Goal: Task Accomplishment & Management: Use online tool/utility

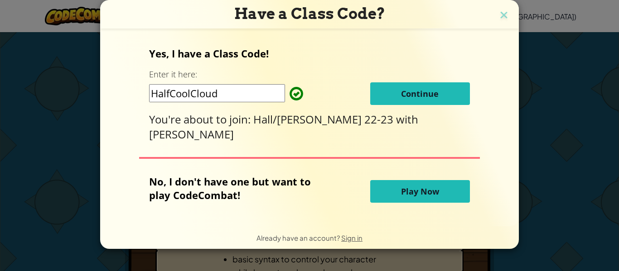
click at [426, 96] on span "Continue" at bounding box center [420, 93] width 38 height 11
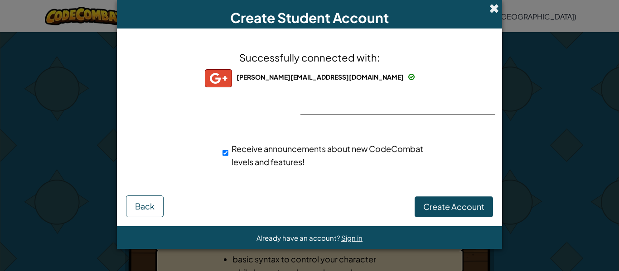
click at [495, 9] on span at bounding box center [494, 9] width 10 height 10
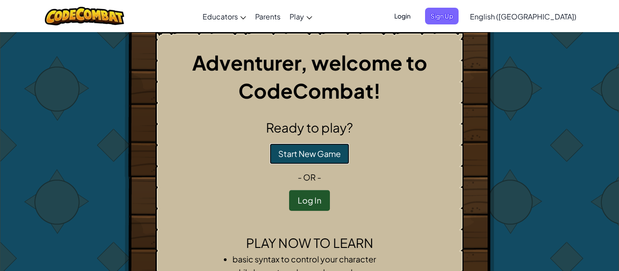
click at [292, 157] on button "Start New Game" at bounding box center [310, 154] width 80 height 21
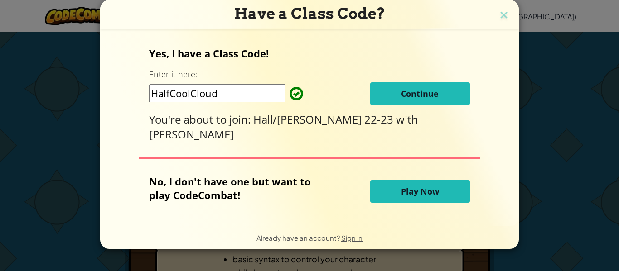
click at [421, 189] on span "Play Now" at bounding box center [420, 191] width 38 height 11
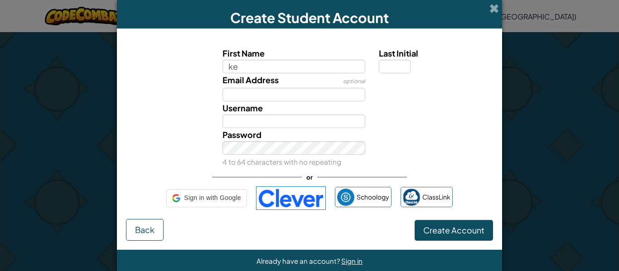
type input "kev"
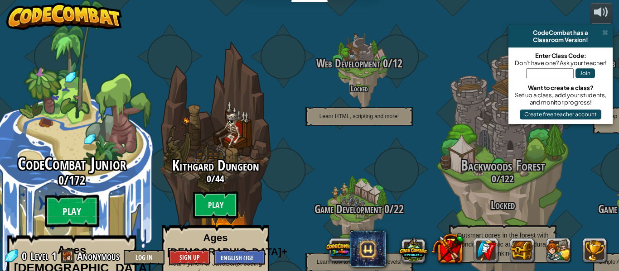
click at [89, 195] on btn "Play" at bounding box center [72, 211] width 54 height 33
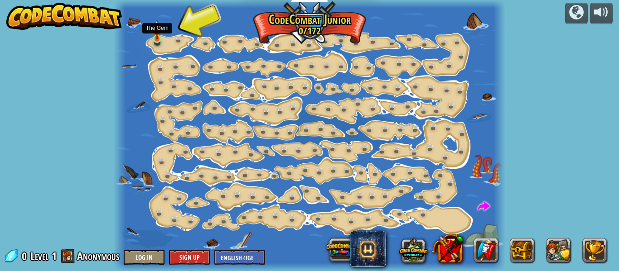
click at [158, 38] on img at bounding box center [157, 29] width 9 height 20
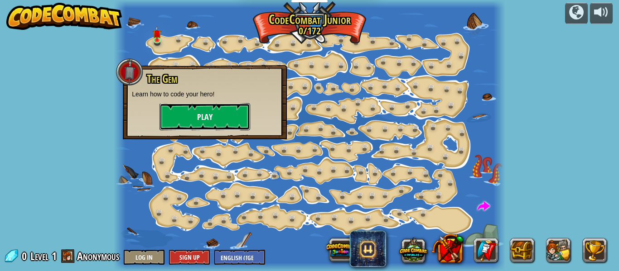
click at [175, 109] on button "Play" at bounding box center [205, 116] width 91 height 27
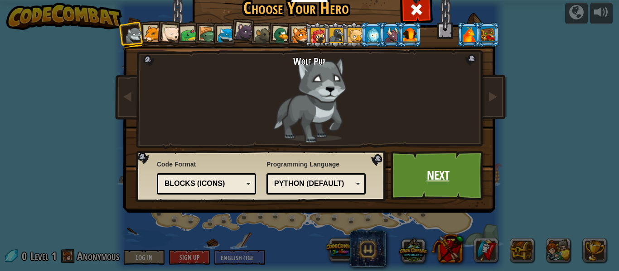
click at [433, 171] on link "Next" at bounding box center [438, 176] width 95 height 50
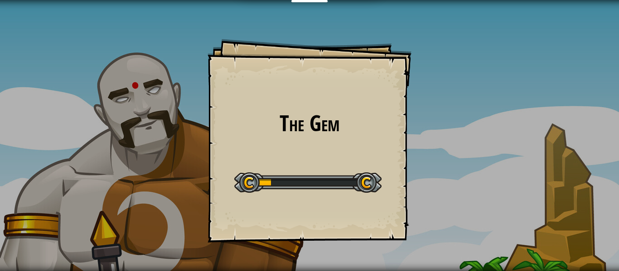
click at [430, 170] on div "The Gem Goals Start Level Error loading from server. Try refreshing the page. Y…" at bounding box center [309, 135] width 619 height 271
click at [356, 174] on div at bounding box center [307, 183] width 147 height 20
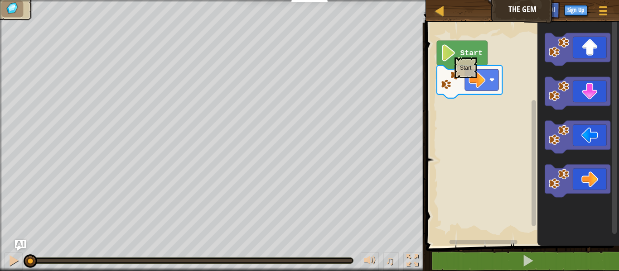
click at [454, 53] on image "Blockly Workspace" at bounding box center [449, 52] width 16 height 17
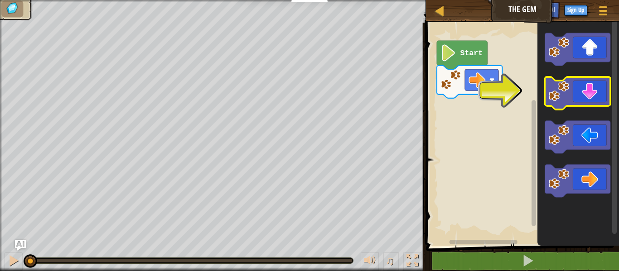
click at [558, 100] on image "Blockly Workspace" at bounding box center [558, 91] width 20 height 20
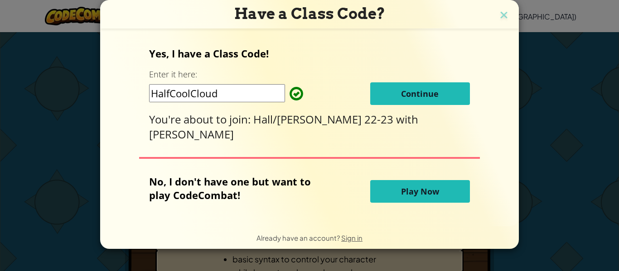
click at [433, 186] on span "Play Now" at bounding box center [420, 191] width 38 height 11
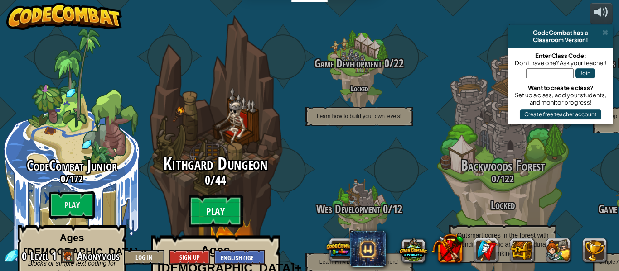
click at [218, 195] on btn "Play" at bounding box center [216, 211] width 54 height 33
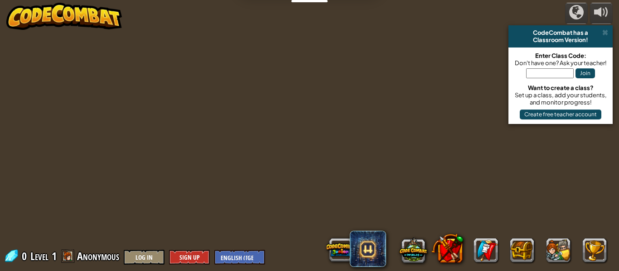
click at [218, 191] on div at bounding box center [309, 135] width 415 height 271
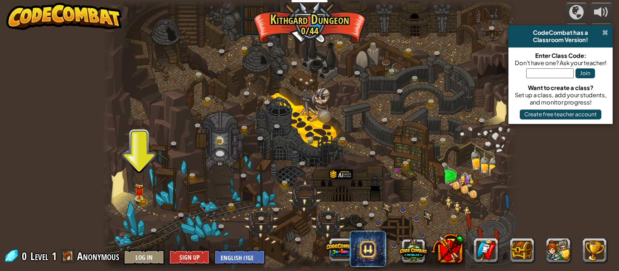
click at [606, 32] on span at bounding box center [605, 32] width 6 height 7
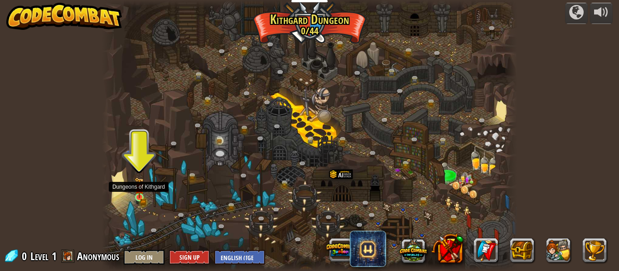
click at [141, 198] on img at bounding box center [140, 188] width 10 height 21
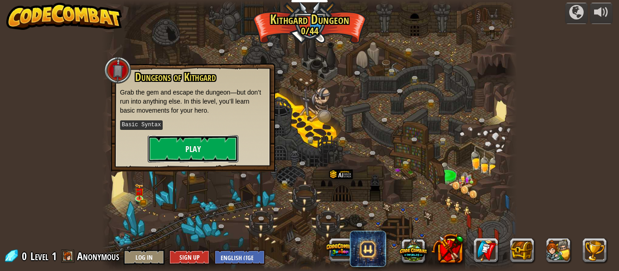
click at [215, 150] on button "Play" at bounding box center [193, 149] width 91 height 27
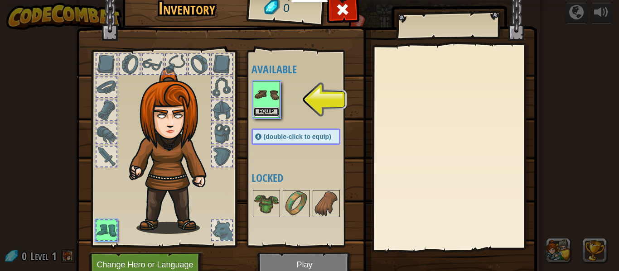
click at [271, 107] on button "Equip" at bounding box center [266, 112] width 25 height 10
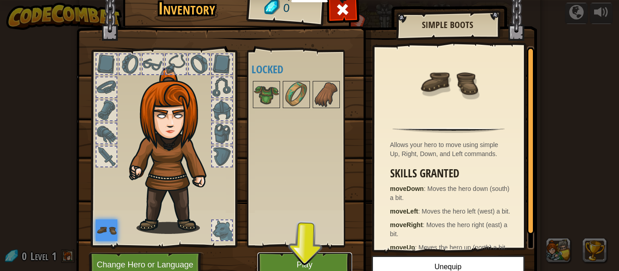
click at [312, 265] on button "Play" at bounding box center [304, 265] width 95 height 25
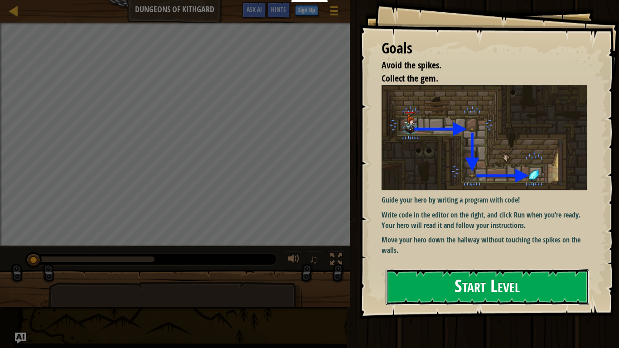
click at [433, 271] on button "Start Level" at bounding box center [487, 287] width 203 height 36
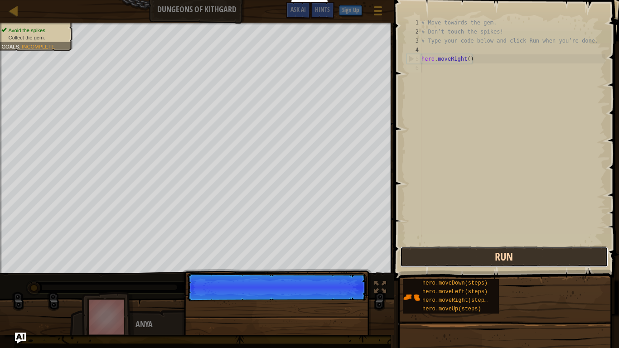
click at [506, 256] on button "Run" at bounding box center [504, 257] width 208 height 21
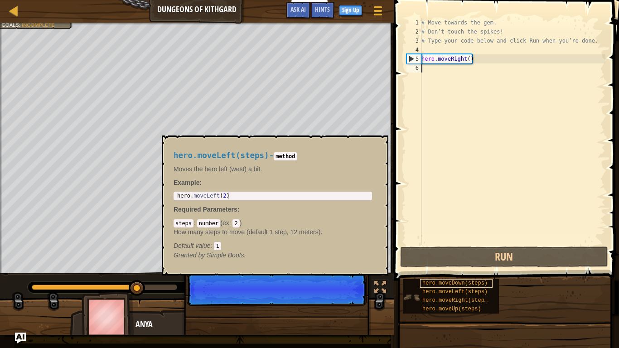
scroll to position [4, 0]
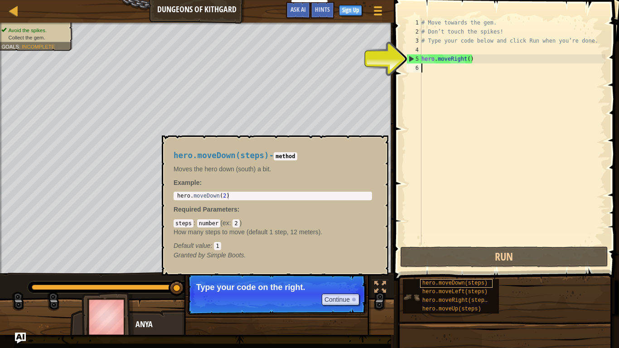
click at [440, 271] on span "hero.moveDown(steps)" at bounding box center [454, 283] width 65 height 6
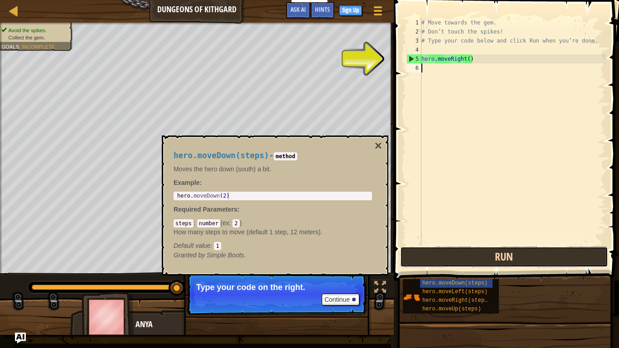
click at [482, 261] on button "Run" at bounding box center [504, 257] width 208 height 21
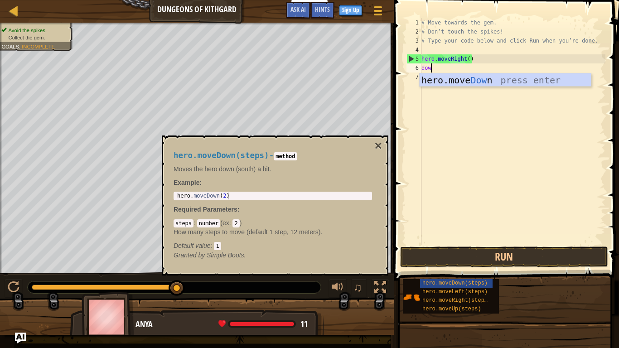
type textarea "down"
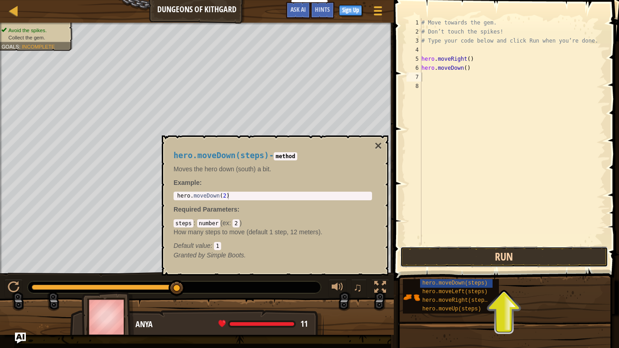
click at [526, 249] on button "Run" at bounding box center [504, 257] width 208 height 21
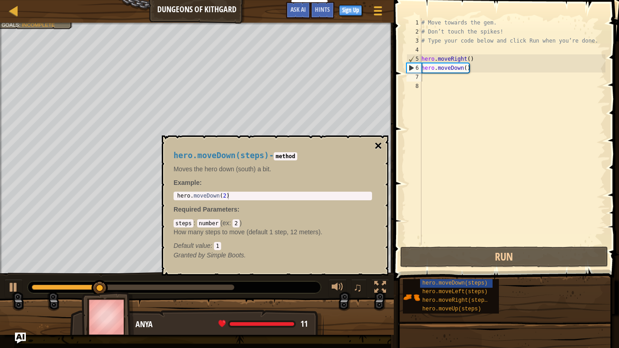
click at [378, 144] on button "×" at bounding box center [378, 146] width 7 height 13
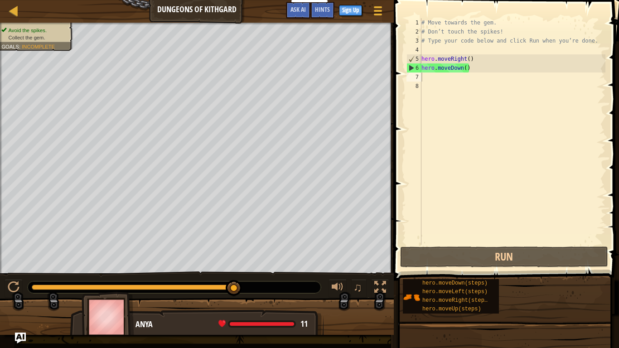
click at [438, 79] on div "# Move towards the gem. # Don’t touch the spikes! # Type your code below and cl…" at bounding box center [513, 140] width 186 height 245
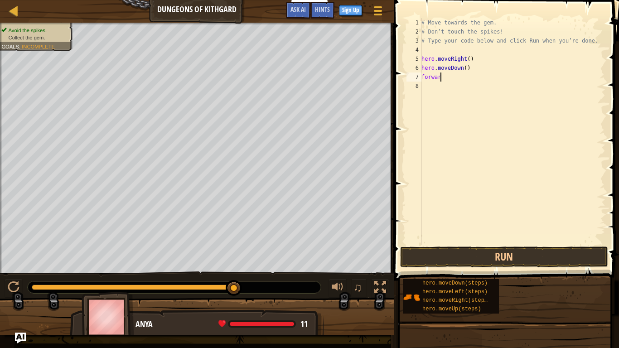
scroll to position [4, 3]
click at [518, 251] on button "Run" at bounding box center [504, 257] width 208 height 21
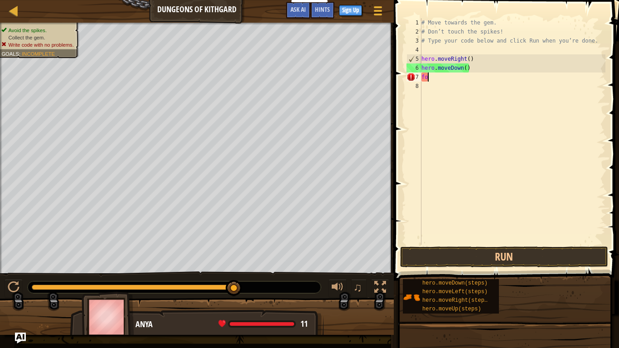
scroll to position [4, 0]
type textarea "f"
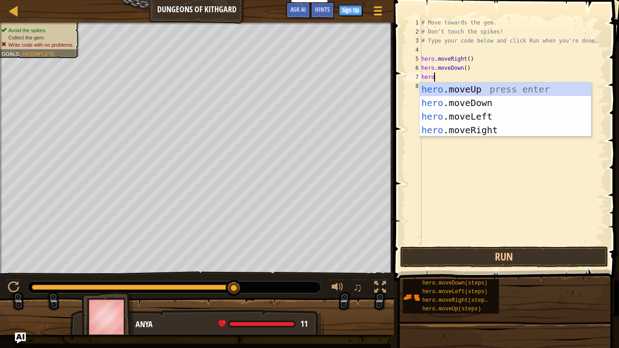
type textarea "hero."
click at [513, 131] on div "hero. moveUp press enter hero. moveDown press enter hero. moveLeft press enter …" at bounding box center [505, 123] width 171 height 82
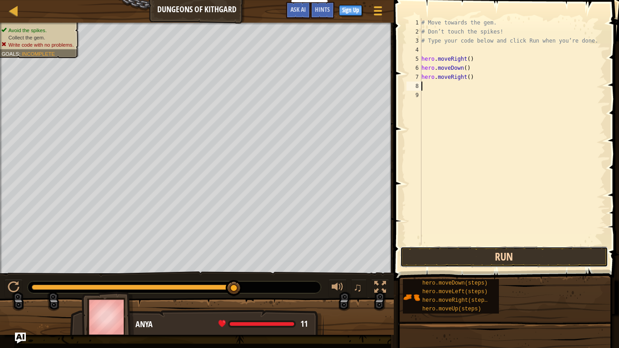
click at [516, 253] on button "Run" at bounding box center [504, 257] width 208 height 21
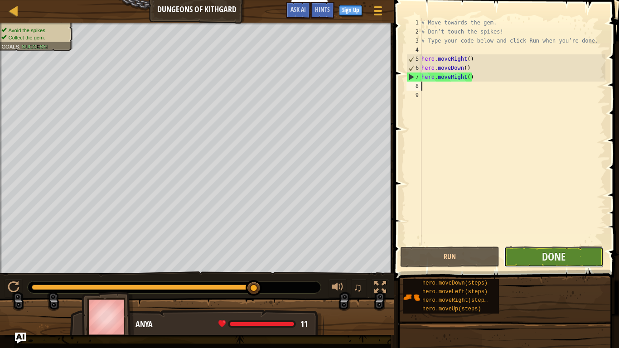
click at [531, 252] on button "Done" at bounding box center [553, 257] width 99 height 21
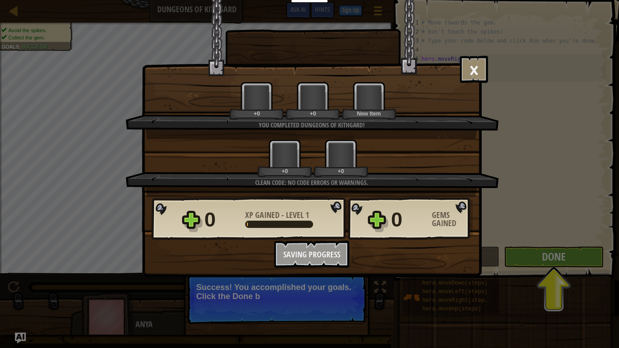
click at [546, 256] on div "× Well done, hero. You’re building the strength to escape Kithgard. How fun was…" at bounding box center [309, 174] width 619 height 348
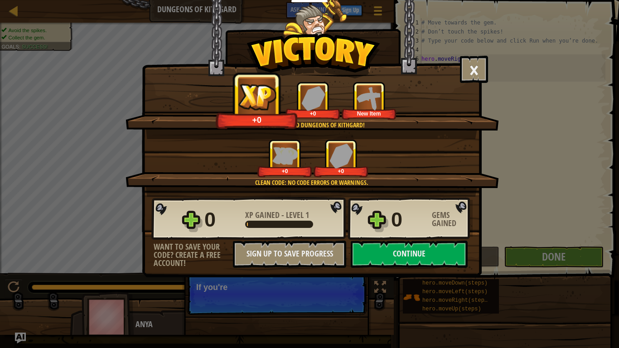
click at [555, 266] on div "× Well done, hero. You’re building the strength to escape Kithgard. How fun was…" at bounding box center [309, 174] width 619 height 348
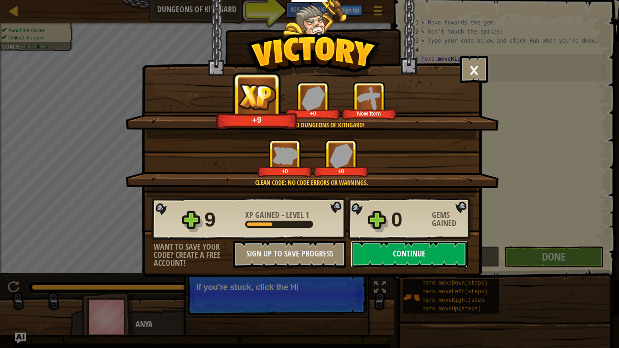
click at [446, 262] on button "Continue" at bounding box center [409, 254] width 117 height 27
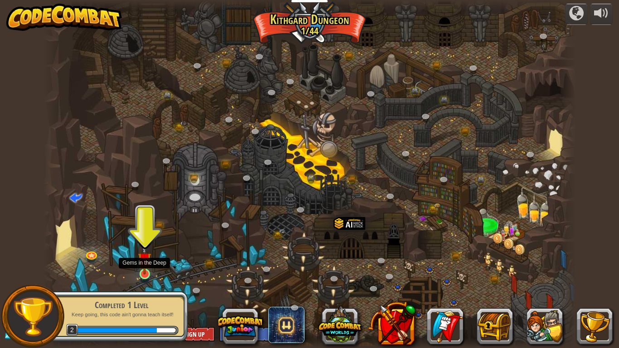
click at [143, 264] on img at bounding box center [145, 259] width 14 height 31
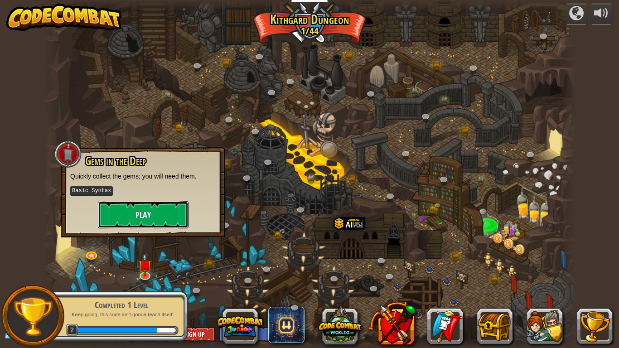
click at [160, 203] on button "Play" at bounding box center [143, 214] width 91 height 27
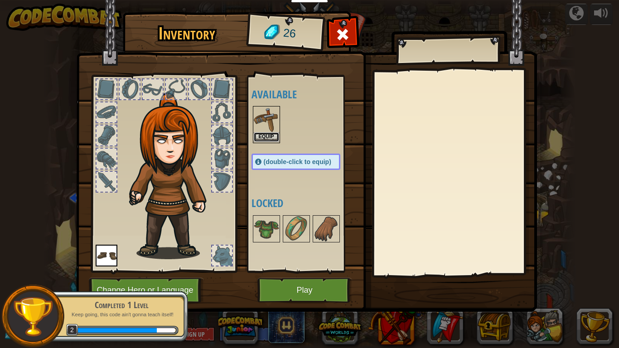
click at [269, 135] on button "Equip" at bounding box center [266, 137] width 25 height 10
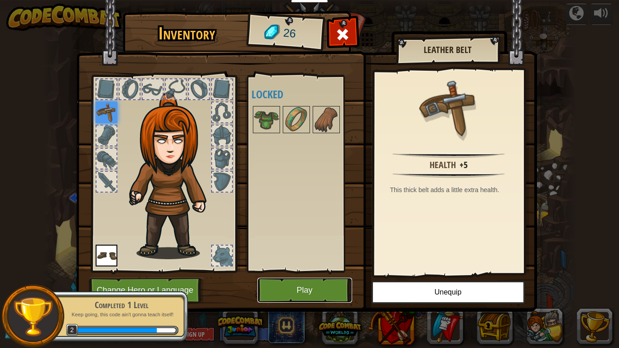
click at [324, 271] on button "Play" at bounding box center [304, 290] width 95 height 25
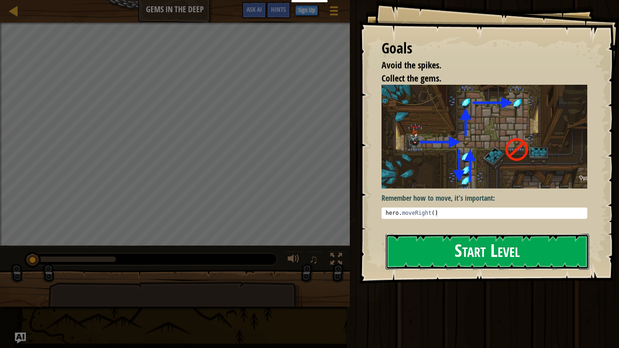
click at [426, 251] on button "Start Level" at bounding box center [487, 252] width 203 height 36
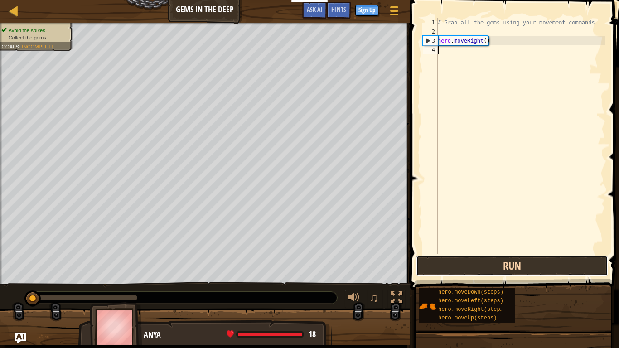
click at [503, 265] on button "Run" at bounding box center [512, 266] width 192 height 21
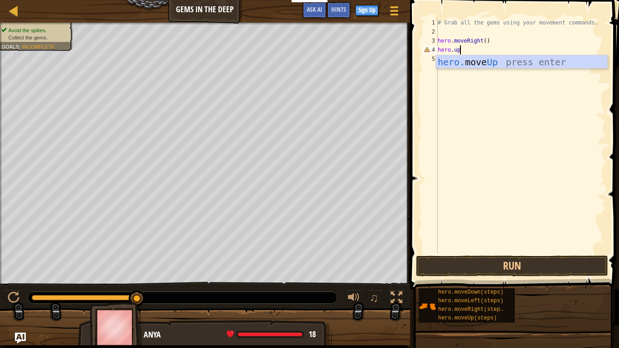
scroll to position [4, 3]
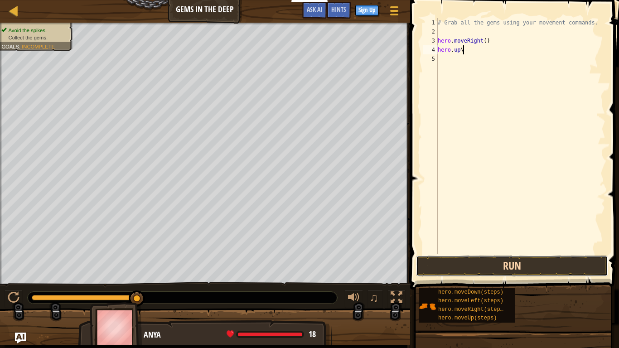
click at [508, 262] on button "Run" at bounding box center [512, 266] width 192 height 21
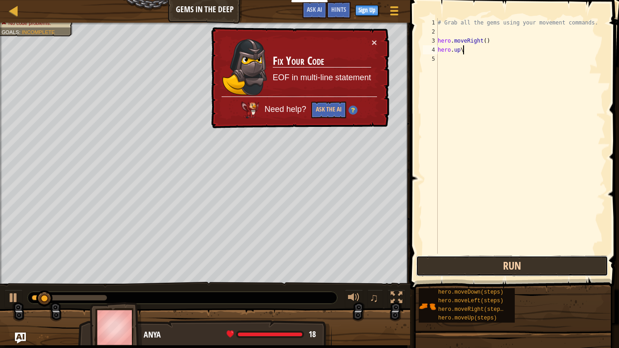
click at [508, 262] on button "Run" at bounding box center [512, 266] width 192 height 21
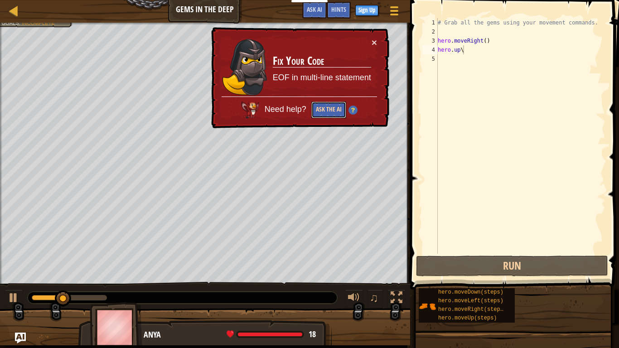
click at [340, 107] on button "Ask the AI" at bounding box center [328, 110] width 35 height 17
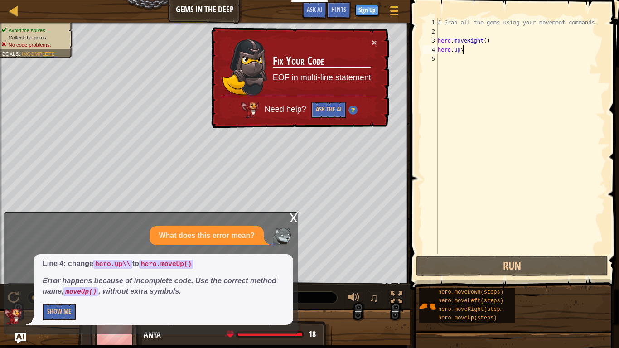
click at [295, 213] on div "x" at bounding box center [294, 217] width 8 height 9
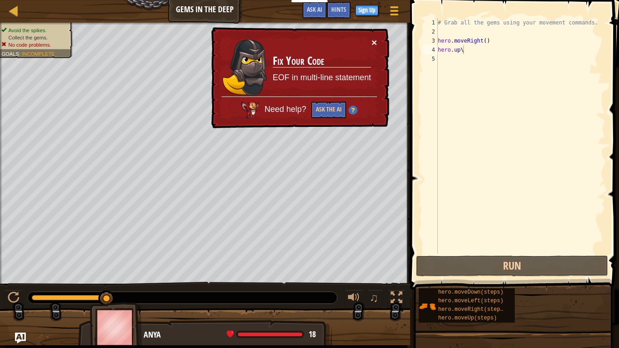
click at [373, 40] on button "×" at bounding box center [374, 43] width 5 height 10
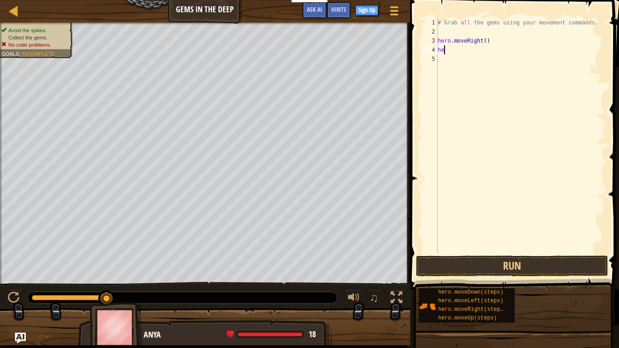
scroll to position [4, 0]
type textarea "h"
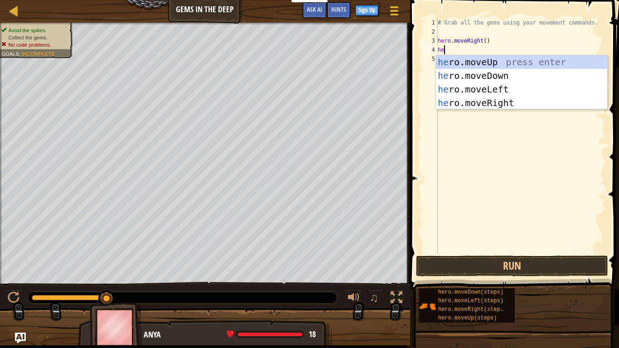
type textarea "hero"
click at [480, 57] on div "hero .moveUp press enter hero .moveDown press enter hero .moveLeft press enter …" at bounding box center [521, 96] width 171 height 82
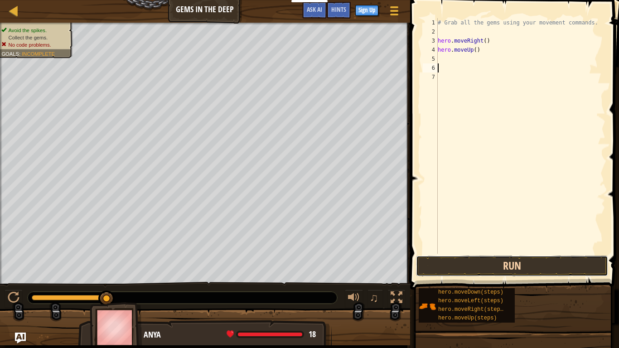
click at [508, 267] on button "Run" at bounding box center [512, 266] width 192 height 21
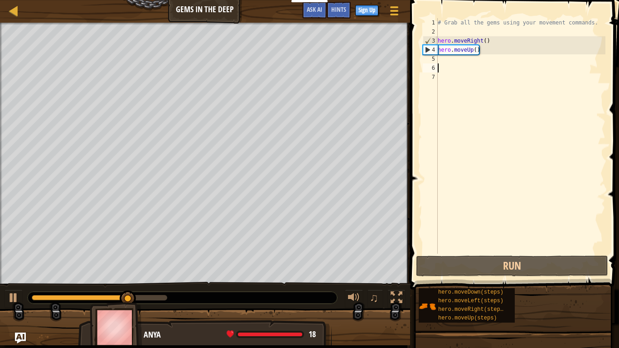
click at [451, 58] on div "# Grab all the gems using your movement commands. hero . moveRight ( ) hero . m…" at bounding box center [520, 145] width 169 height 254
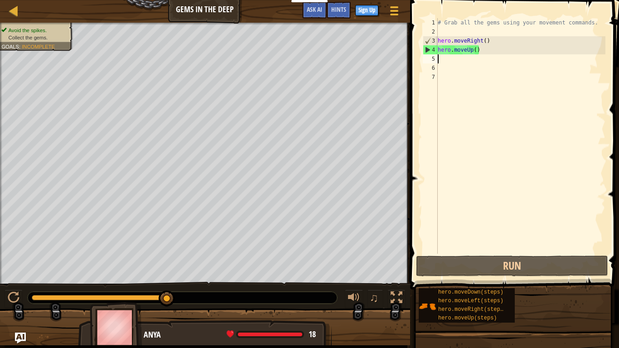
type textarea "h"
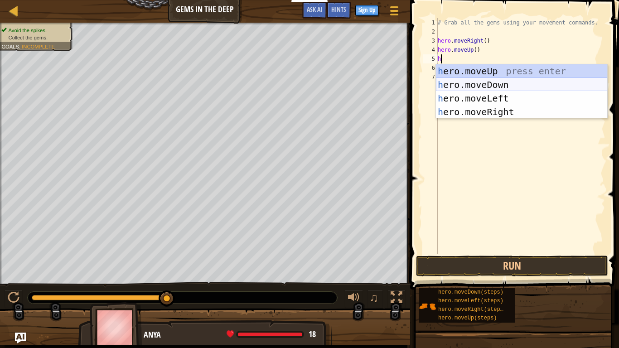
click at [491, 87] on div "h ero.moveUp press enter h ero.moveDown press enter h ero.moveLeft press enter …" at bounding box center [521, 105] width 171 height 82
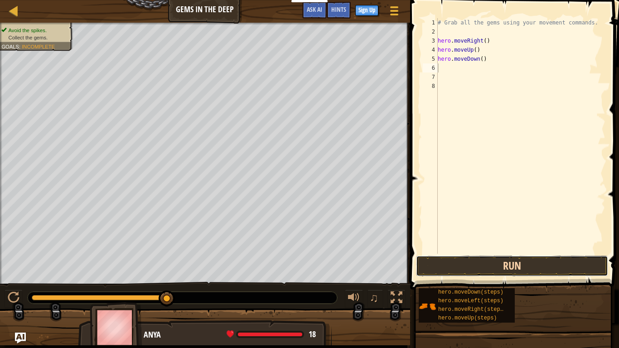
click at [546, 268] on button "Run" at bounding box center [512, 266] width 192 height 21
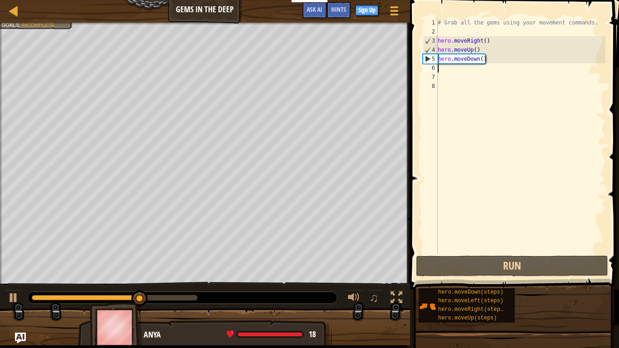
type textarea "d"
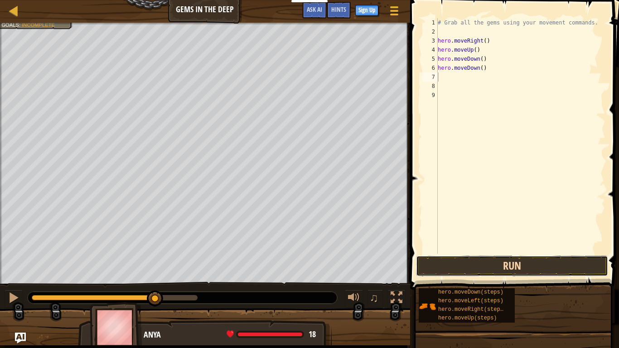
click at [498, 270] on button "Run" at bounding box center [512, 266] width 192 height 21
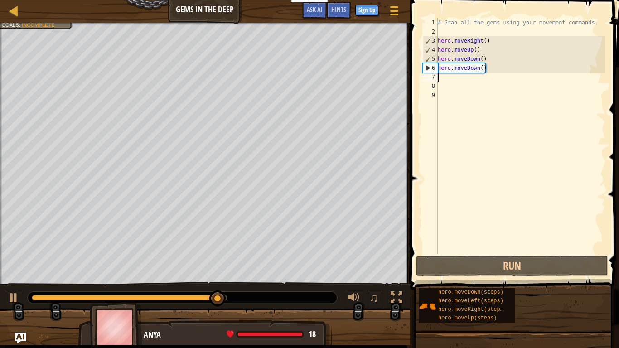
type textarea "u"
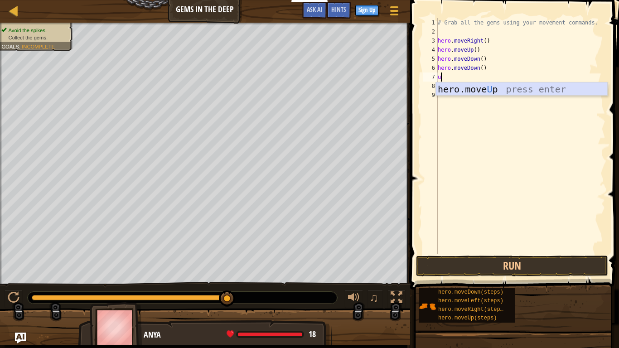
click at [562, 87] on div "hero.move U p press enter" at bounding box center [521, 102] width 171 height 41
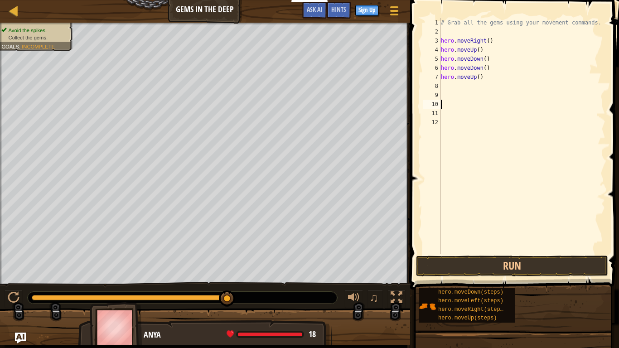
click at [522, 78] on div "# Grab all the gems using your movement commands. hero . moveRight ( ) hero . m…" at bounding box center [522, 145] width 166 height 254
type textarea "hero.moveUp()"
click at [477, 85] on div "# Grab all the gems using your movement commands. hero . moveRight ( ) hero . m…" at bounding box center [522, 145] width 166 height 254
click at [532, 263] on button "Run" at bounding box center [512, 266] width 192 height 21
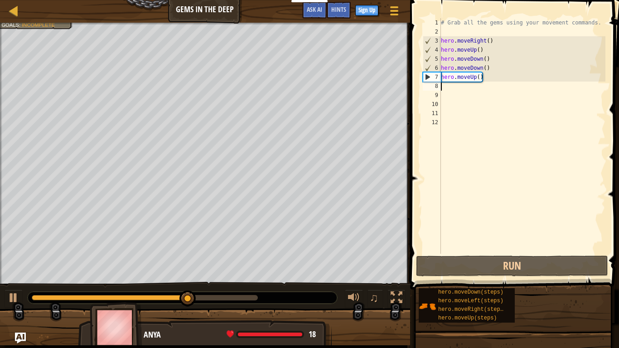
type textarea "u"
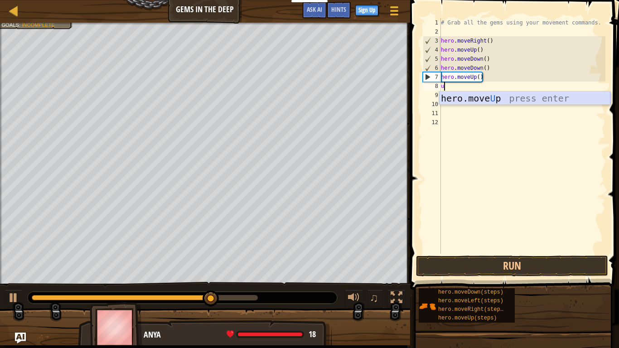
click at [547, 99] on div "hero.move U p press enter" at bounding box center [524, 112] width 171 height 41
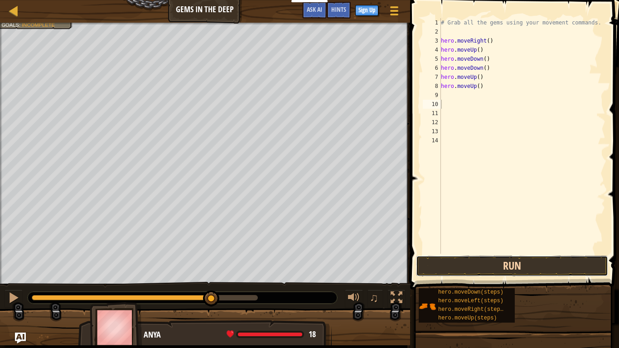
click at [551, 271] on button "Run" at bounding box center [512, 266] width 192 height 21
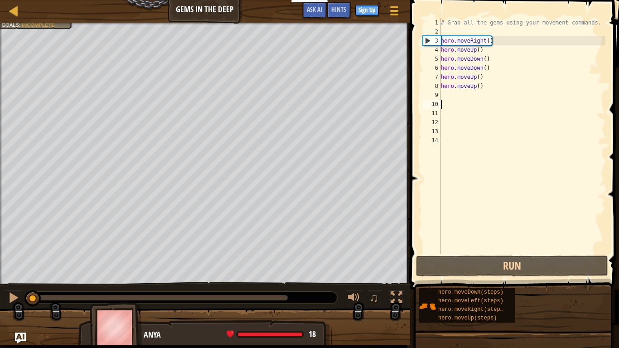
click at [456, 96] on div "# Grab all the gems using your movement commands. hero . moveRight ( ) hero . m…" at bounding box center [522, 145] width 166 height 254
type textarea "r"
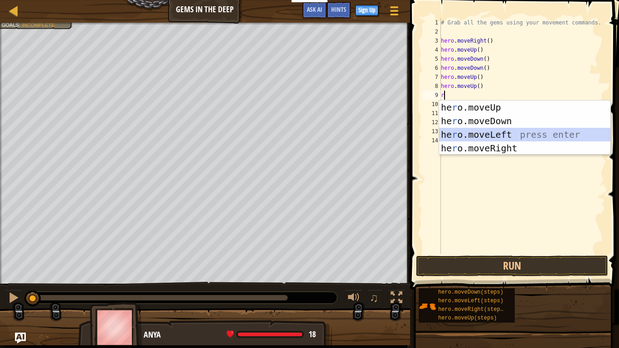
click at [481, 141] on div "he r o.moveUp press enter he r o.moveDown press enter he r o.moveLeft press ent…" at bounding box center [524, 142] width 171 height 82
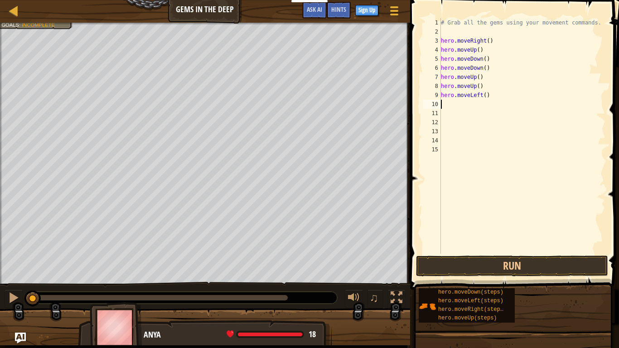
click at [484, 98] on div "# Grab all the gems using your movement commands. hero . moveRight ( ) hero . m…" at bounding box center [522, 145] width 166 height 254
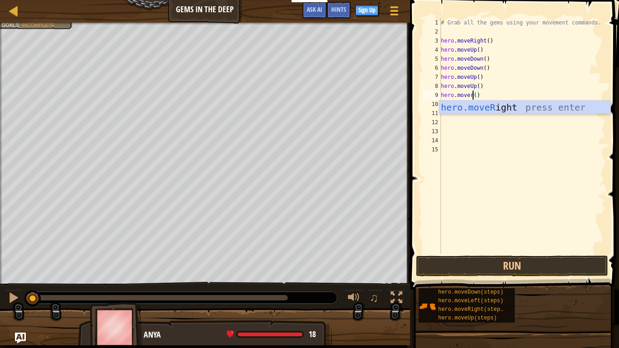
scroll to position [4, 5]
click at [493, 104] on div "hero.moveRi ght press enter" at bounding box center [524, 121] width 171 height 41
type textarea "hero.moveRight"
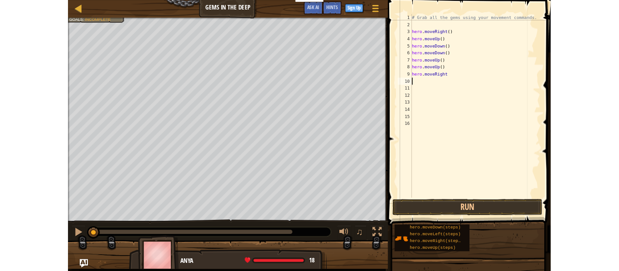
scroll to position [4, 0]
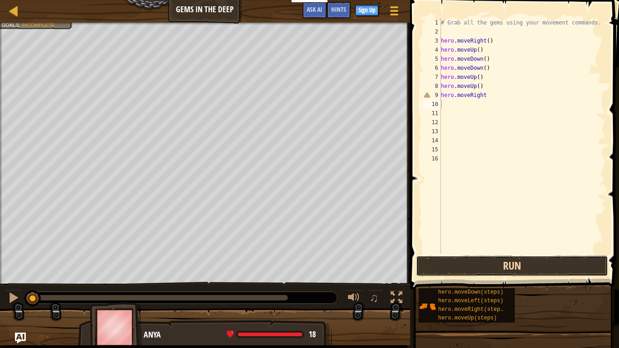
click at [536, 263] on button "Run" at bounding box center [512, 266] width 192 height 21
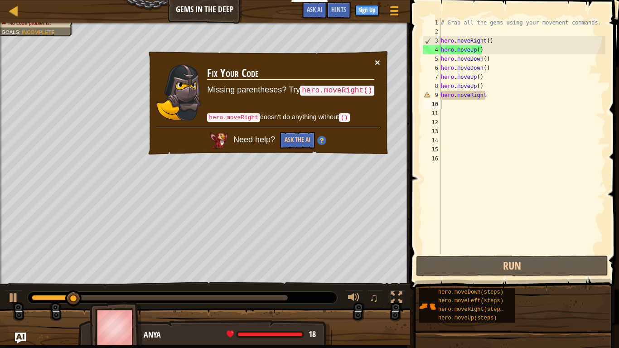
click at [376, 58] on button "×" at bounding box center [377, 63] width 5 height 10
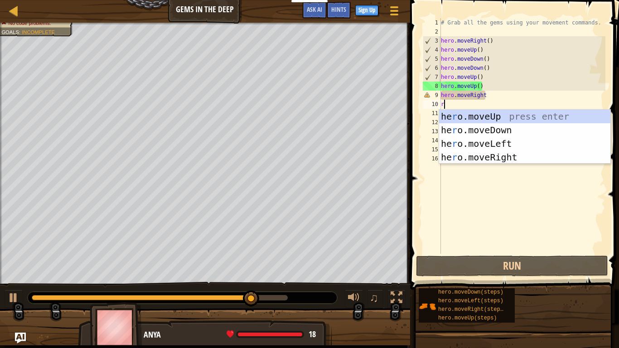
type textarea "r"
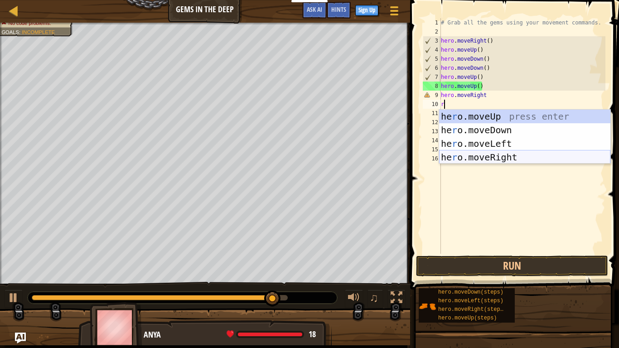
click at [506, 157] on div "he r o.moveUp press enter he r o.moveDown press enter he r o.moveLeft press ent…" at bounding box center [524, 151] width 171 height 82
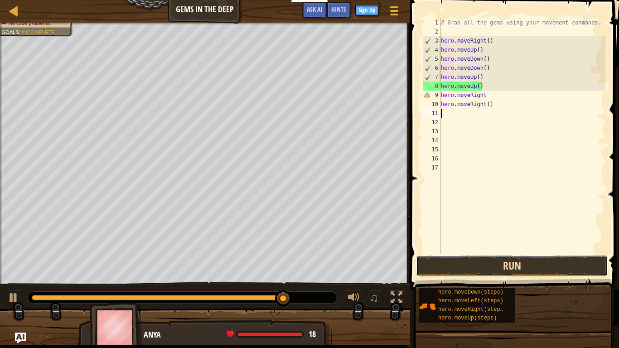
click at [535, 265] on button "Run" at bounding box center [512, 266] width 192 height 21
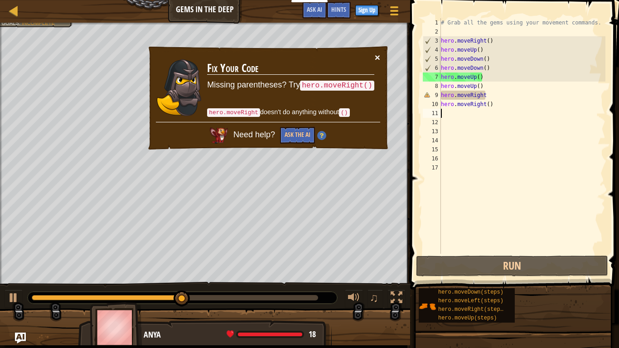
click at [376, 54] on button "×" at bounding box center [378, 59] width 6 height 10
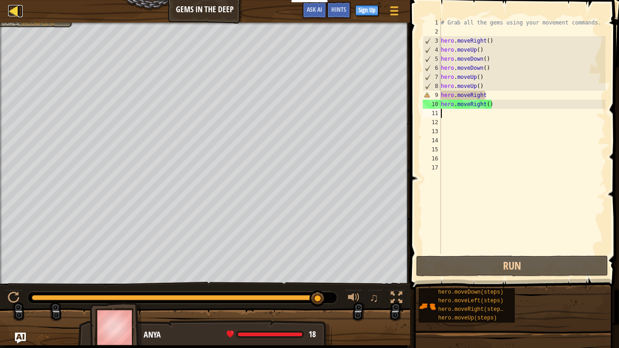
click at [9, 13] on div at bounding box center [13, 10] width 11 height 11
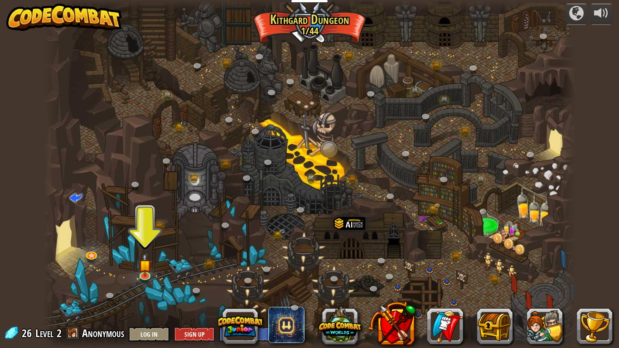
click at [315, 29] on div at bounding box center [310, 174] width 533 height 348
